Goal: Task Accomplishment & Management: Manage account settings

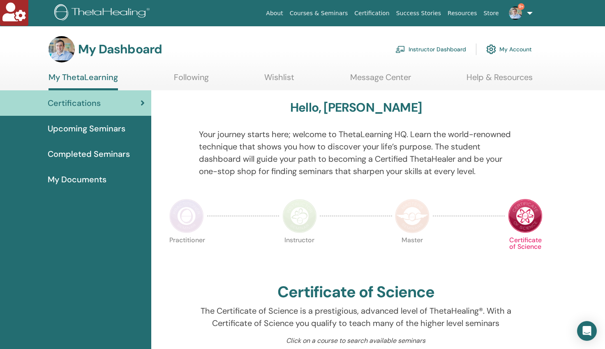
click at [434, 51] on link "Instructor Dashboard" at bounding box center [430, 49] width 71 height 18
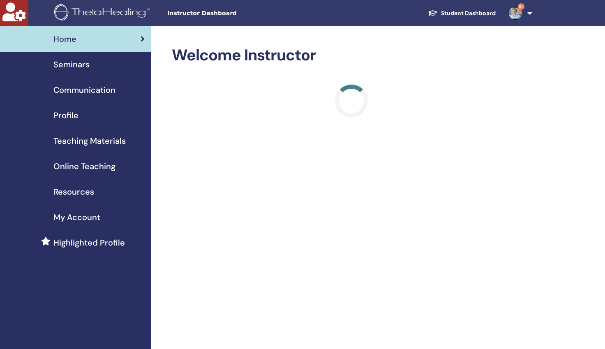
click at [72, 63] on span "Seminars" at bounding box center [71, 64] width 36 height 12
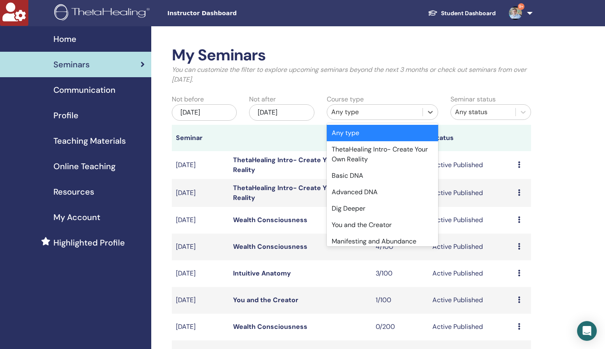
click at [361, 115] on div "Any type" at bounding box center [374, 112] width 87 height 10
click at [355, 206] on div "Dig Deeper" at bounding box center [382, 209] width 111 height 16
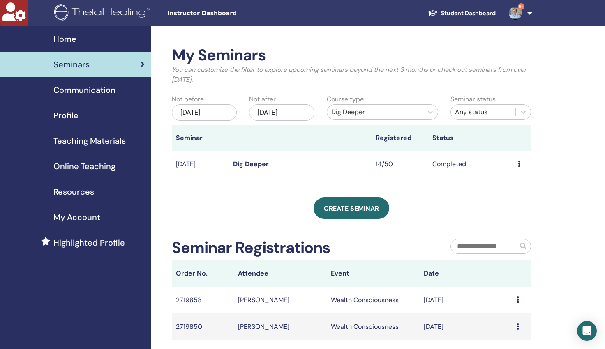
click at [210, 167] on td "Jun/02, 2025" at bounding box center [200, 164] width 57 height 27
click at [238, 167] on link "Dig Deeper" at bounding box center [251, 164] width 36 height 9
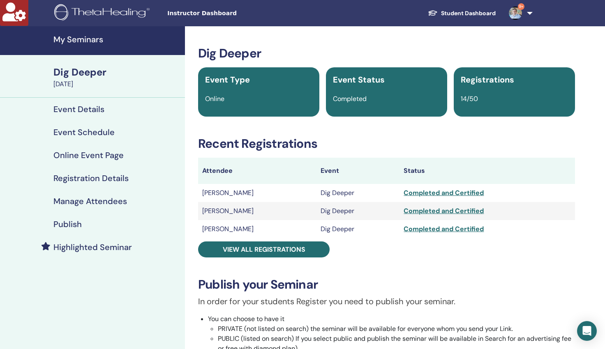
click at [94, 204] on h4 "Manage Attendees" at bounding box center [90, 201] width 74 height 10
